Goal: Navigation & Orientation: Understand site structure

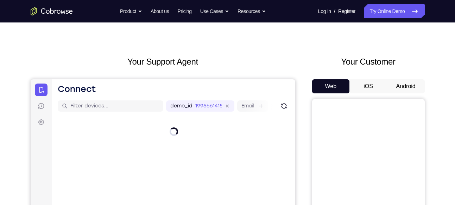
scroll to position [30, 0]
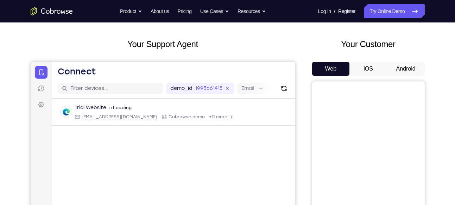
click at [411, 68] on button "Android" at bounding box center [406, 69] width 38 height 14
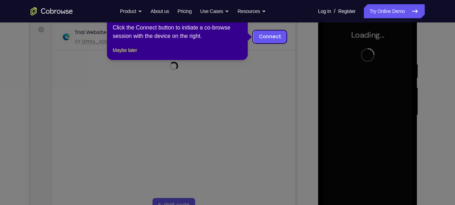
scroll to position [105, 0]
click at [132, 54] on button "Maybe later" at bounding box center [125, 50] width 24 height 8
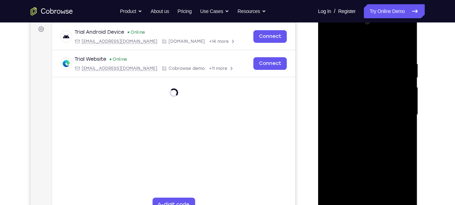
scroll to position [125, 0]
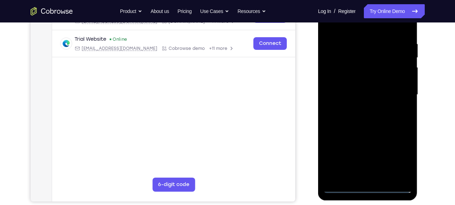
click at [368, 186] on div at bounding box center [367, 94] width 89 height 197
click at [394, 157] on div at bounding box center [367, 94] width 89 height 197
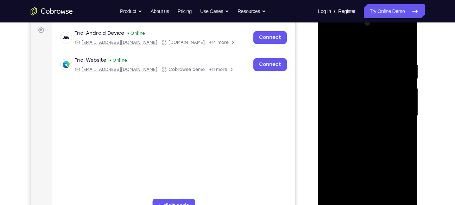
scroll to position [104, 0]
click at [369, 47] on div at bounding box center [367, 116] width 89 height 197
click at [398, 109] on div at bounding box center [367, 116] width 89 height 197
click at [358, 127] on div at bounding box center [367, 116] width 89 height 197
click at [358, 105] on div at bounding box center [367, 116] width 89 height 197
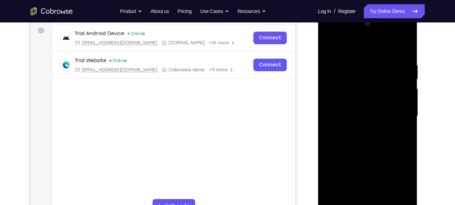
click at [365, 102] on div at bounding box center [367, 116] width 89 height 197
click at [364, 115] on div at bounding box center [367, 116] width 89 height 197
click at [363, 141] on div at bounding box center [367, 116] width 89 height 197
click at [364, 133] on div at bounding box center [367, 116] width 89 height 197
drag, startPoint x: 342, startPoint y: 48, endPoint x: 408, endPoint y: 42, distance: 66.4
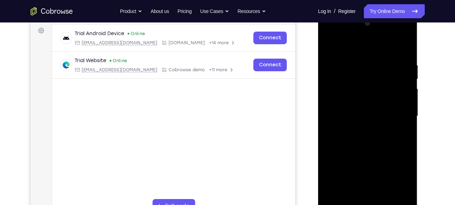
click at [408, 42] on div at bounding box center [367, 116] width 89 height 197
click at [358, 147] on div at bounding box center [367, 116] width 89 height 197
click at [407, 44] on div at bounding box center [367, 116] width 89 height 197
click at [383, 199] on div at bounding box center [367, 116] width 89 height 197
click at [370, 153] on div at bounding box center [367, 116] width 89 height 197
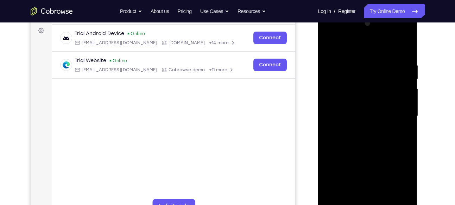
click at [329, 44] on div at bounding box center [367, 116] width 89 height 197
click at [336, 58] on div at bounding box center [367, 116] width 89 height 197
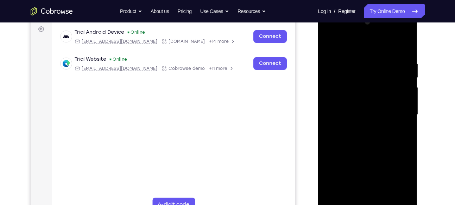
click at [335, 195] on div at bounding box center [367, 115] width 89 height 197
drag, startPoint x: 369, startPoint y: 128, endPoint x: 372, endPoint y: 93, distance: 34.6
click at [372, 93] on div at bounding box center [367, 115] width 89 height 197
drag, startPoint x: 373, startPoint y: 139, endPoint x: 377, endPoint y: 81, distance: 57.6
click at [377, 81] on div at bounding box center [367, 115] width 89 height 197
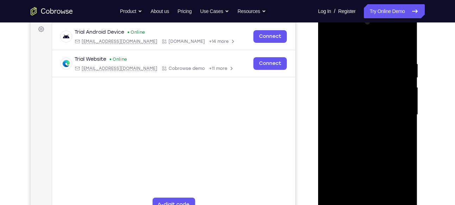
drag, startPoint x: 379, startPoint y: 135, endPoint x: 377, endPoint y: 89, distance: 45.8
click at [377, 89] on div at bounding box center [367, 115] width 89 height 197
drag, startPoint x: 375, startPoint y: 138, endPoint x: 375, endPoint y: 87, distance: 51.4
click at [375, 87] on div at bounding box center [367, 115] width 89 height 197
drag, startPoint x: 376, startPoint y: 151, endPoint x: 377, endPoint y: 106, distance: 45.4
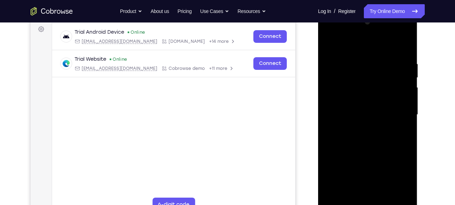
click at [377, 106] on div at bounding box center [367, 115] width 89 height 197
drag, startPoint x: 375, startPoint y: 147, endPoint x: 375, endPoint y: 107, distance: 40.8
click at [375, 107] on div at bounding box center [367, 115] width 89 height 197
drag, startPoint x: 374, startPoint y: 152, endPoint x: 373, endPoint y: 106, distance: 46.1
click at [373, 106] on div at bounding box center [367, 115] width 89 height 197
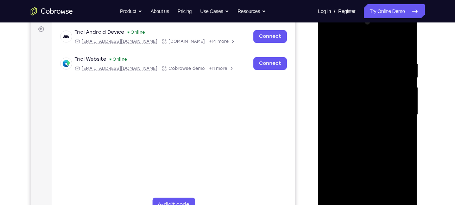
drag, startPoint x: 364, startPoint y: 151, endPoint x: 368, endPoint y: 104, distance: 47.0
click at [368, 104] on div at bounding box center [367, 115] width 89 height 197
drag, startPoint x: 367, startPoint y: 149, endPoint x: 369, endPoint y: 96, distance: 53.5
click at [369, 96] on div at bounding box center [367, 115] width 89 height 197
drag, startPoint x: 368, startPoint y: 148, endPoint x: 370, endPoint y: 83, distance: 64.8
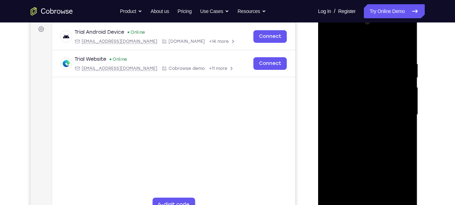
click at [370, 83] on div at bounding box center [367, 115] width 89 height 197
drag, startPoint x: 368, startPoint y: 146, endPoint x: 371, endPoint y: 86, distance: 60.3
click at [371, 86] on div at bounding box center [367, 115] width 89 height 197
drag, startPoint x: 368, startPoint y: 147, endPoint x: 370, endPoint y: 100, distance: 47.2
click at [370, 100] on div at bounding box center [367, 115] width 89 height 197
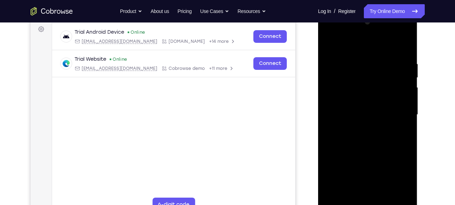
drag, startPoint x: 368, startPoint y: 141, endPoint x: 370, endPoint y: 90, distance: 51.0
click at [370, 90] on div at bounding box center [367, 115] width 89 height 197
click at [337, 69] on div at bounding box center [367, 115] width 89 height 197
click at [402, 46] on div at bounding box center [367, 115] width 89 height 197
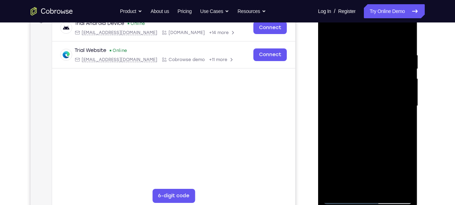
click at [406, 134] on div at bounding box center [367, 106] width 89 height 197
drag, startPoint x: 370, startPoint y: 149, endPoint x: 377, endPoint y: 90, distance: 58.8
click at [377, 90] on div at bounding box center [367, 106] width 89 height 197
drag, startPoint x: 367, startPoint y: 154, endPoint x: 378, endPoint y: 66, distance: 89.4
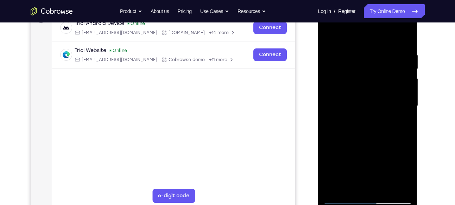
click at [378, 66] on div at bounding box center [367, 106] width 89 height 197
drag, startPoint x: 363, startPoint y: 145, endPoint x: 372, endPoint y: 78, distance: 67.4
click at [372, 78] on div at bounding box center [367, 106] width 89 height 197
drag, startPoint x: 359, startPoint y: 163, endPoint x: 377, endPoint y: 23, distance: 141.2
click at [377, 23] on div at bounding box center [367, 106] width 89 height 197
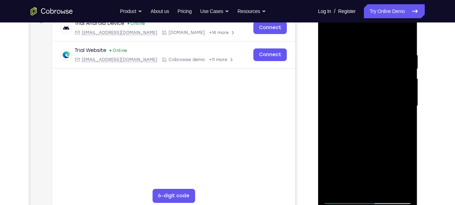
drag, startPoint x: 360, startPoint y: 132, endPoint x: 375, endPoint y: 42, distance: 91.0
click at [375, 42] on div at bounding box center [367, 106] width 89 height 197
click at [376, 77] on div at bounding box center [367, 106] width 89 height 197
drag, startPoint x: 394, startPoint y: 135, endPoint x: 397, endPoint y: 84, distance: 50.7
click at [397, 84] on div at bounding box center [367, 106] width 89 height 197
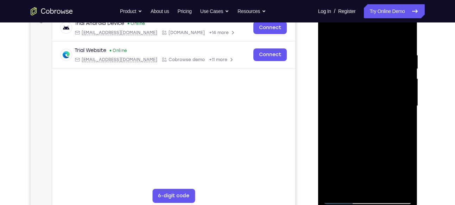
click at [408, 178] on div at bounding box center [367, 106] width 89 height 197
click at [402, 190] on div at bounding box center [367, 106] width 89 height 197
drag, startPoint x: 370, startPoint y: 78, endPoint x: 365, endPoint y: 157, distance: 78.2
click at [365, 157] on div at bounding box center [367, 106] width 89 height 197
click at [336, 62] on div at bounding box center [367, 106] width 89 height 197
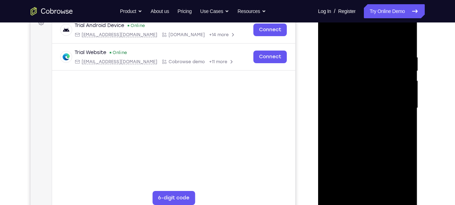
scroll to position [112, 0]
click at [403, 40] on div at bounding box center [367, 108] width 89 height 197
click at [341, 59] on div at bounding box center [367, 108] width 89 height 197
click at [405, 41] on div at bounding box center [367, 108] width 89 height 197
click at [299, 87] on div "Your Support Agent Your Customer Web iOS Android" at bounding box center [228, 86] width 394 height 260
